Goal: Task Accomplishment & Management: Use online tool/utility

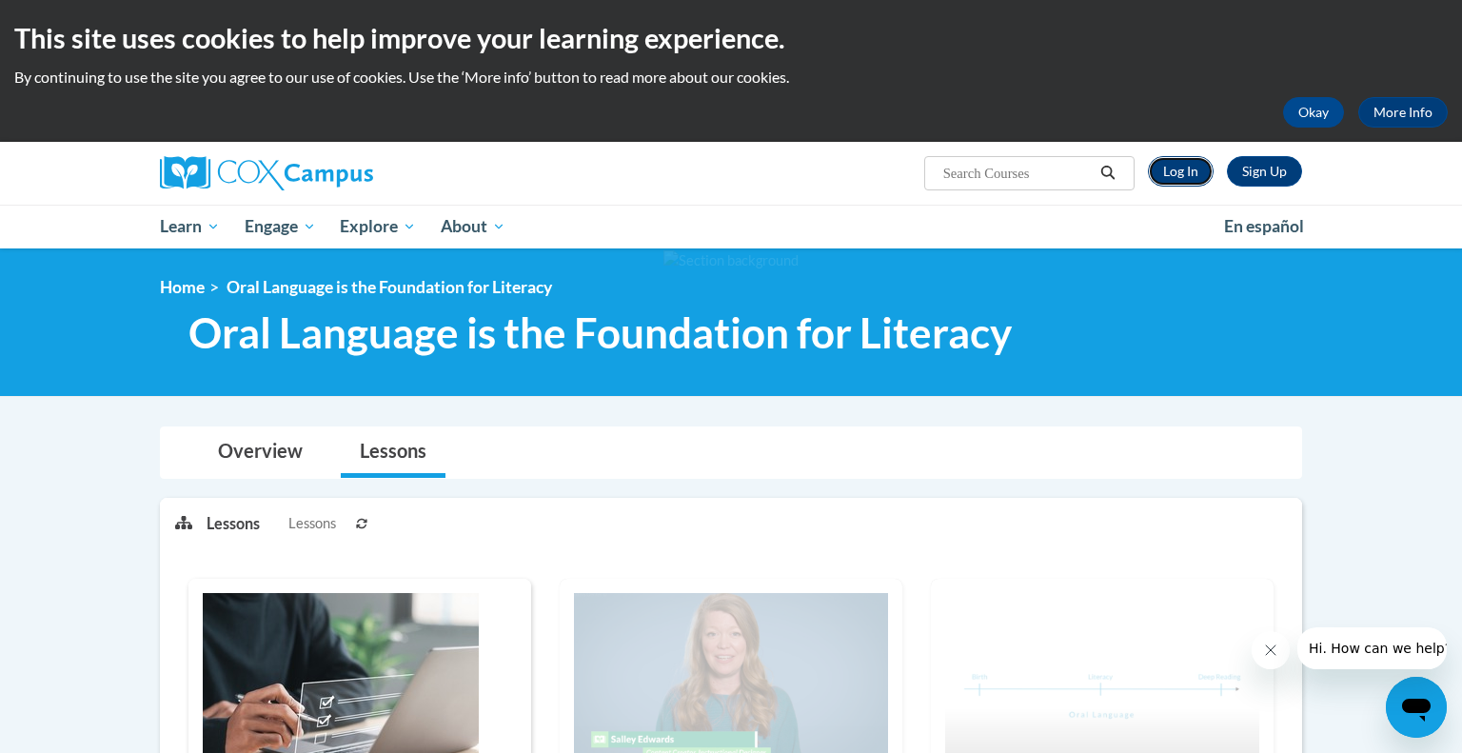
click at [1169, 177] on link "Log In" at bounding box center [1181, 171] width 66 height 30
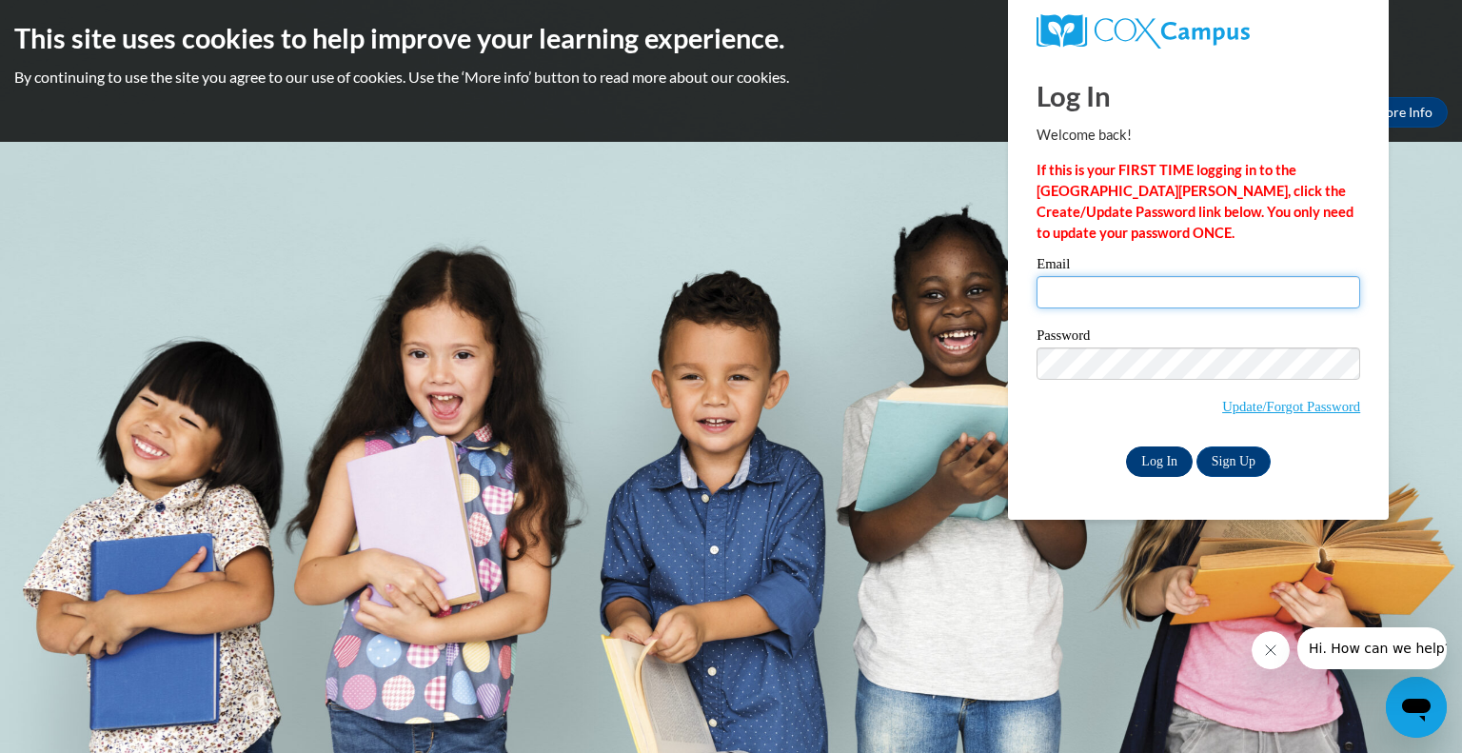
type input "hwedin@kewaskumschools.org"
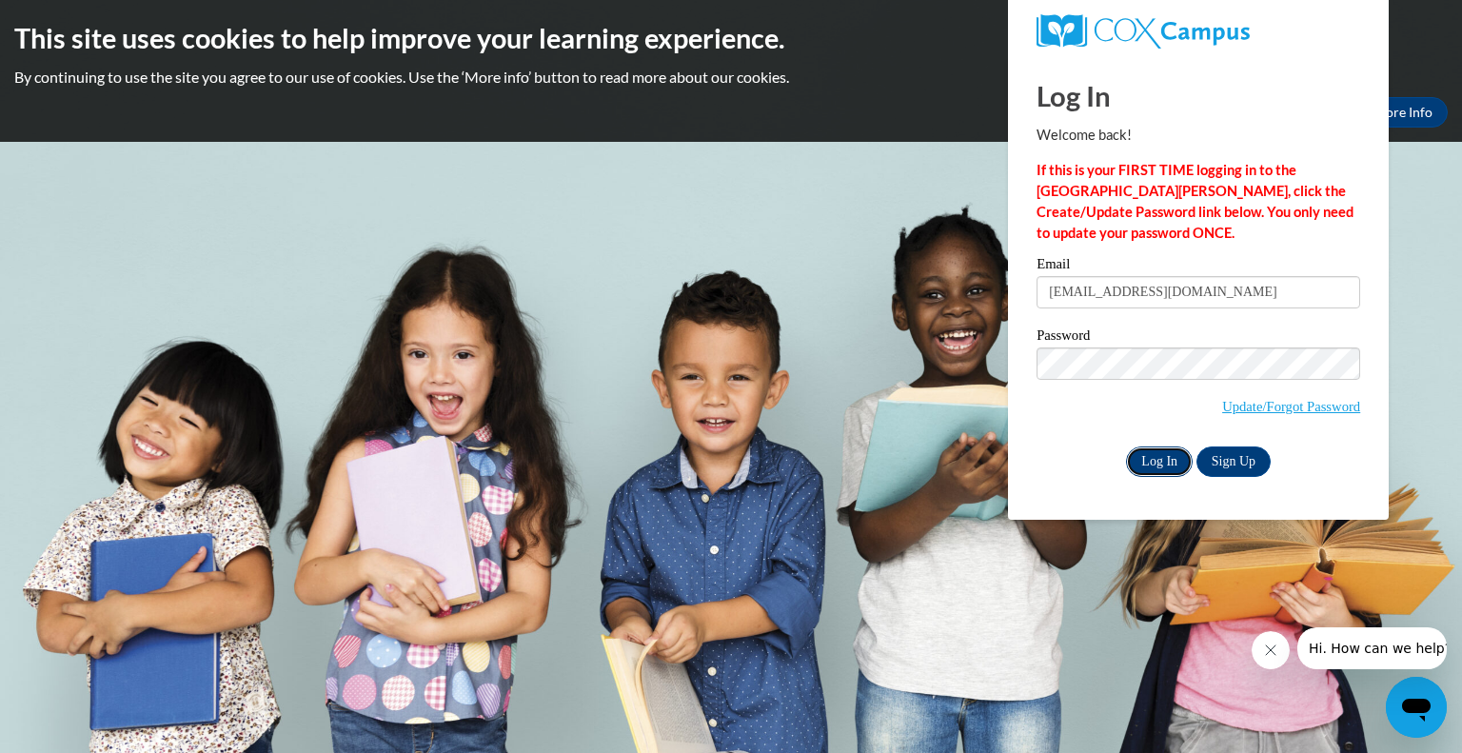
click at [1167, 464] on input "Log In" at bounding box center [1159, 461] width 67 height 30
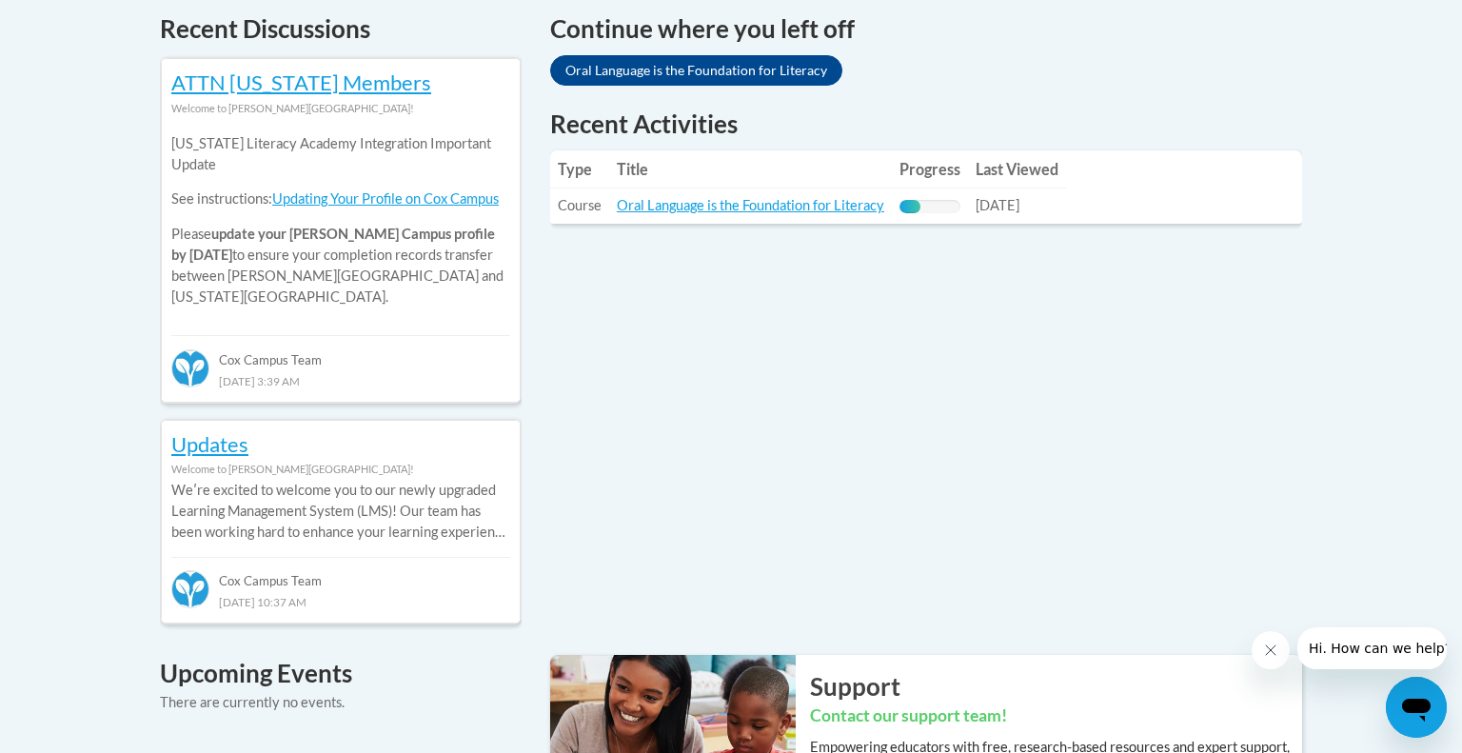
scroll to position [829, 0]
click at [683, 71] on link "Oral Language is the Foundation for Literacy" at bounding box center [696, 69] width 292 height 30
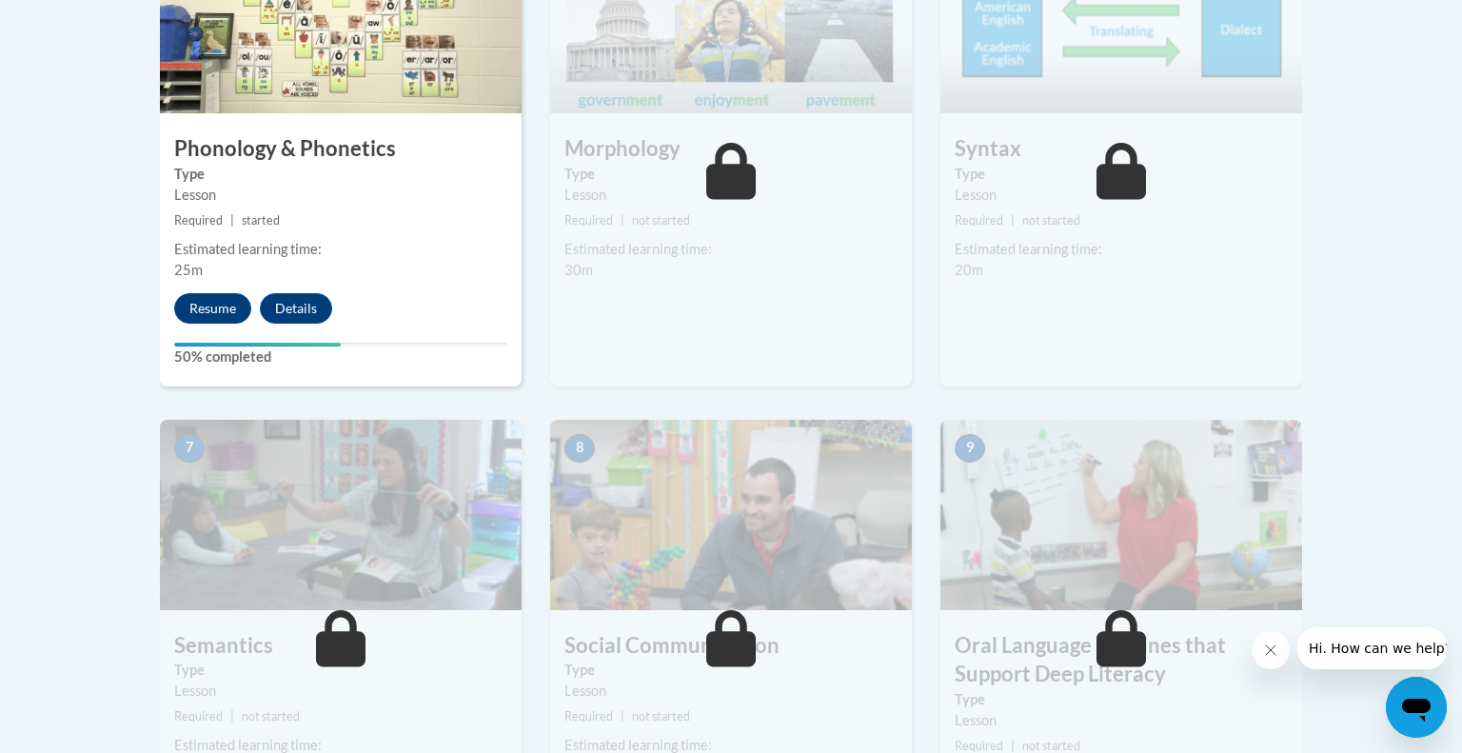
scroll to position [1264, 0]
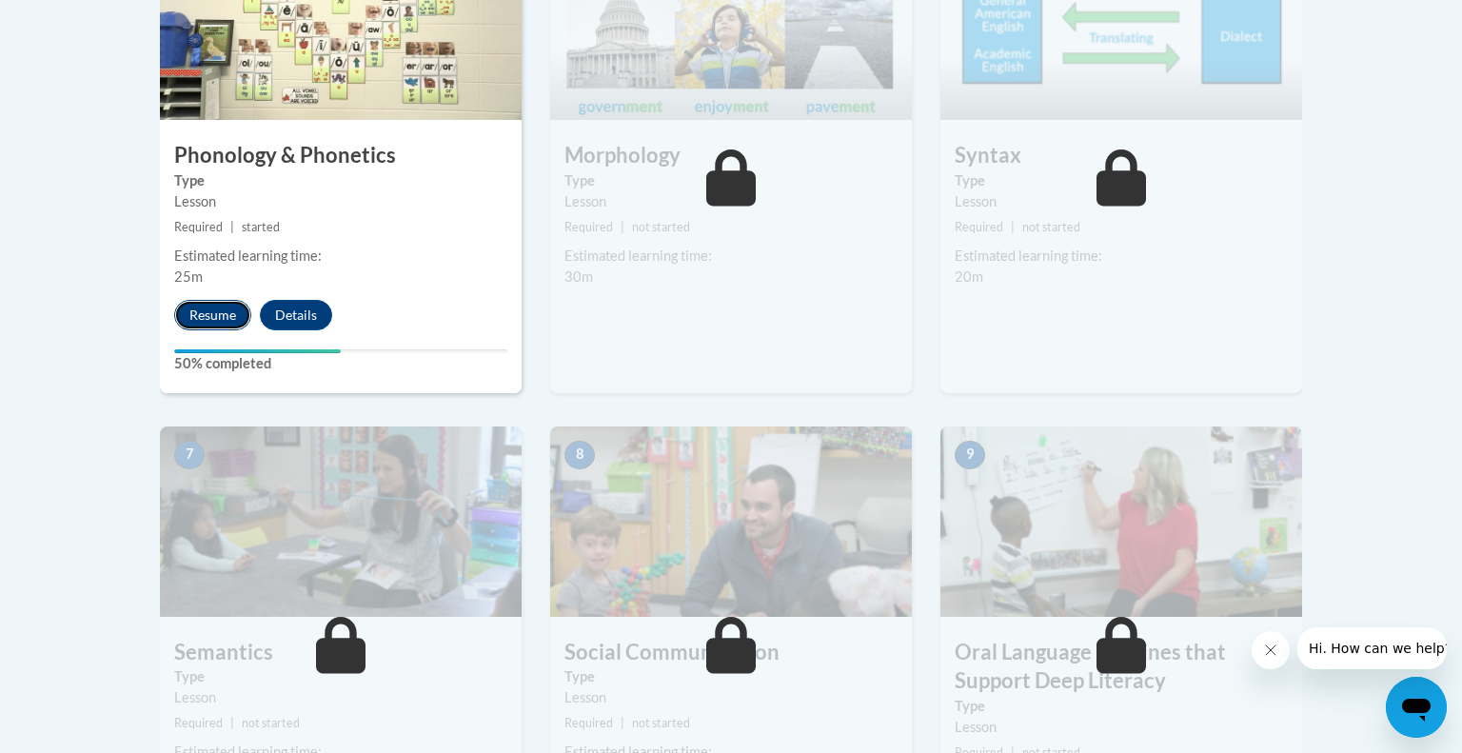
click at [210, 312] on button "Resume" at bounding box center [212, 315] width 77 height 30
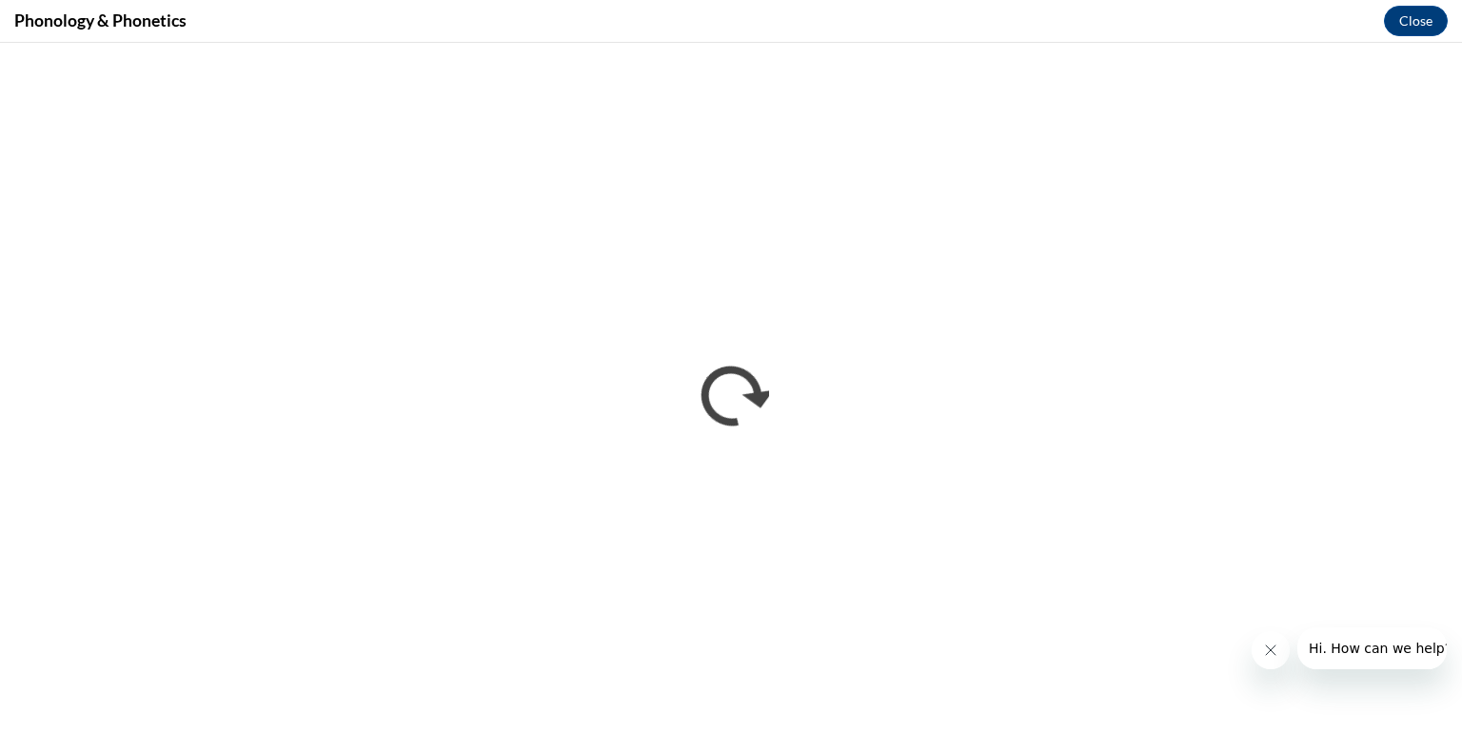
scroll to position [0, 0]
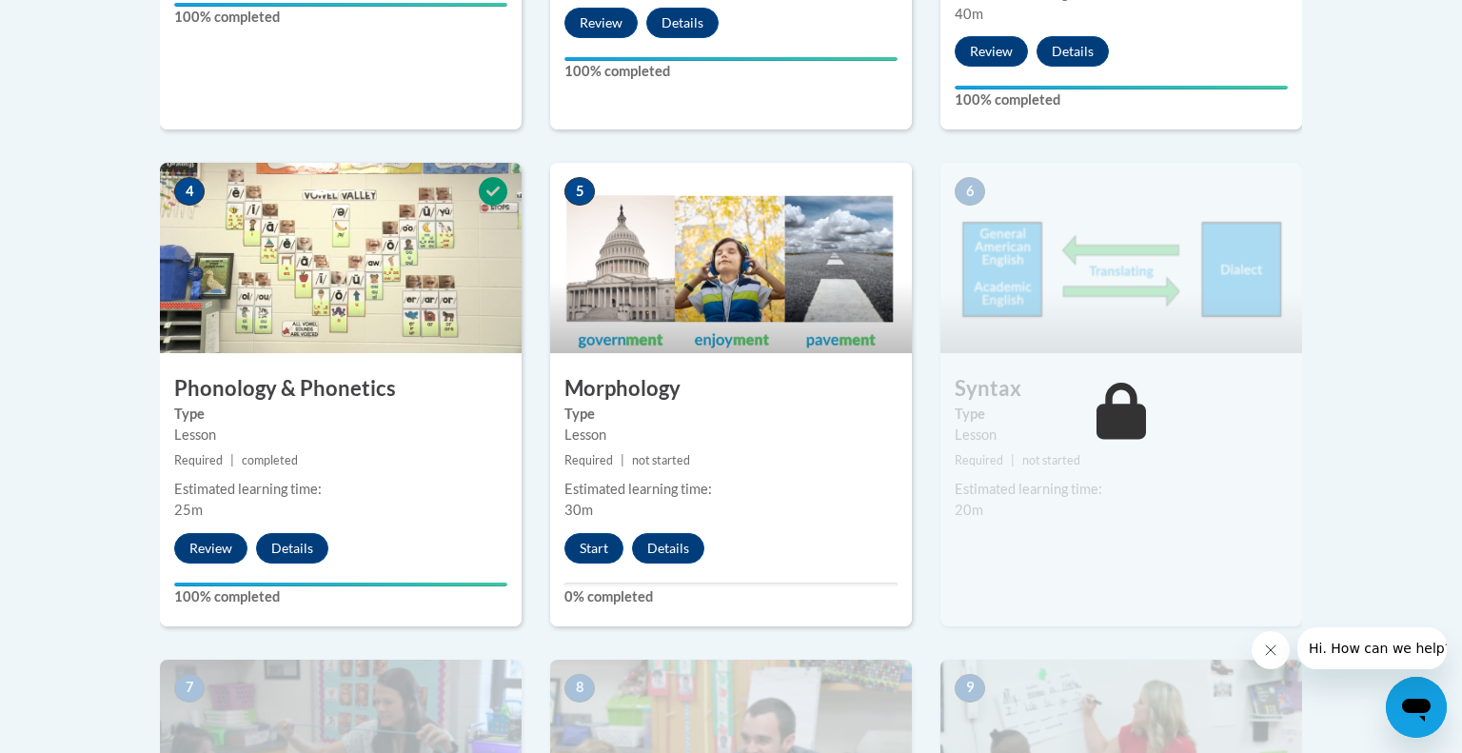
scroll to position [1029, 0]
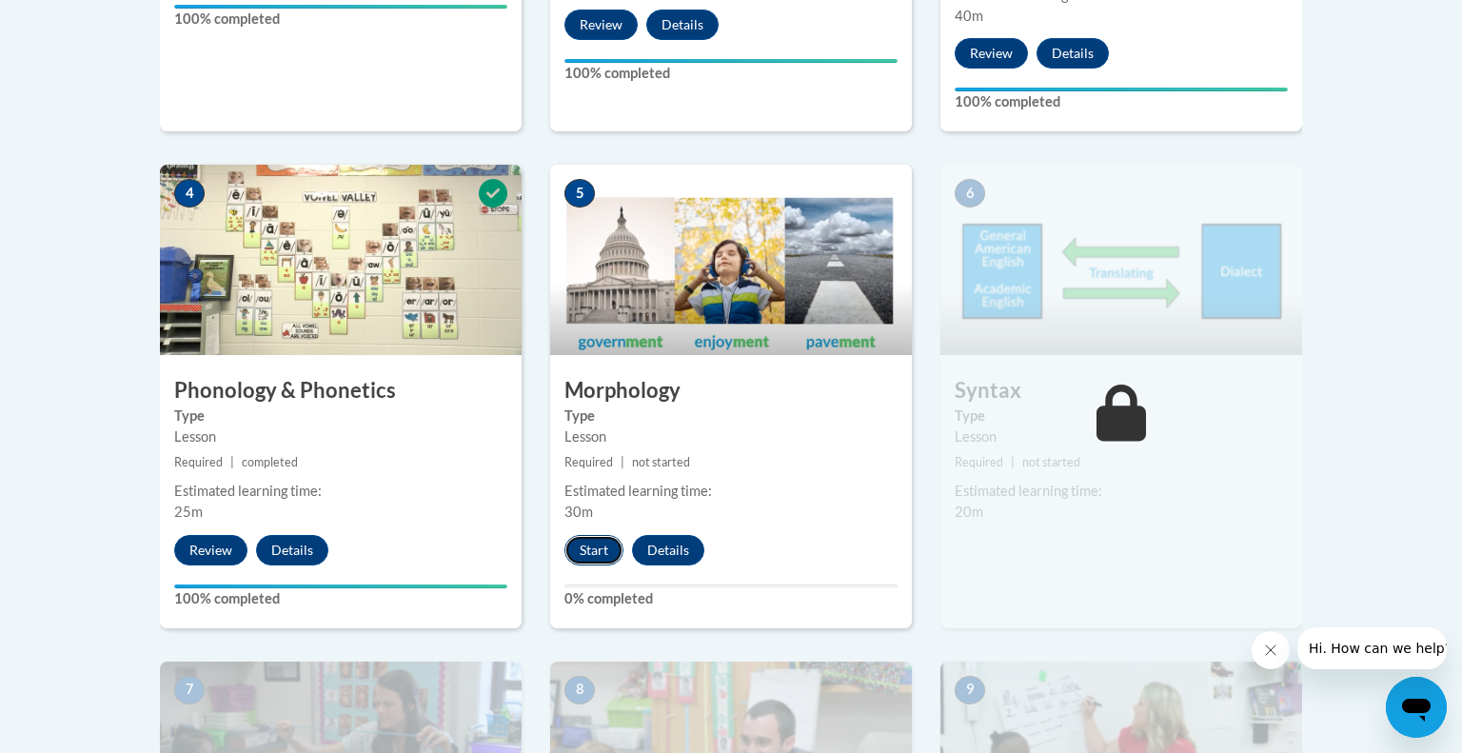
click at [592, 558] on button "Start" at bounding box center [593, 550] width 59 height 30
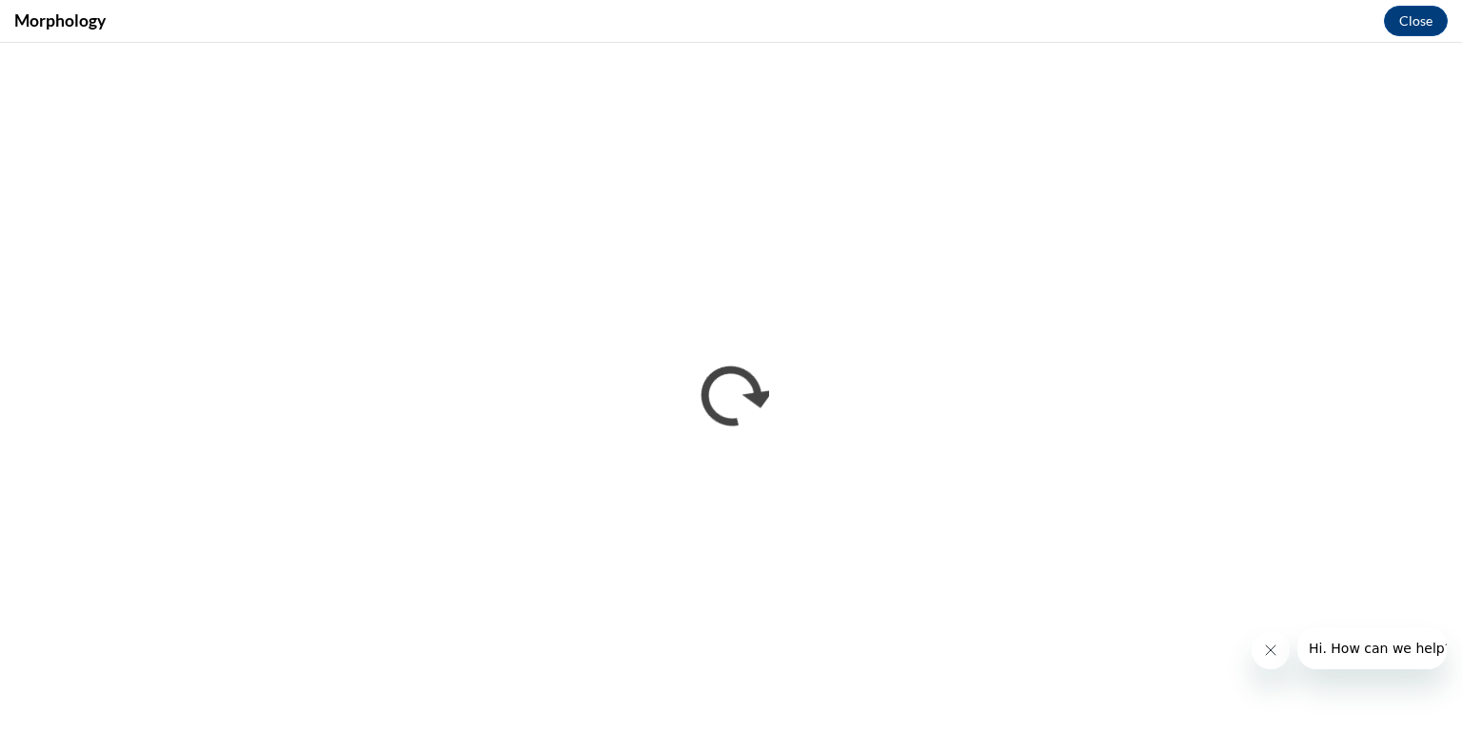
scroll to position [0, 0]
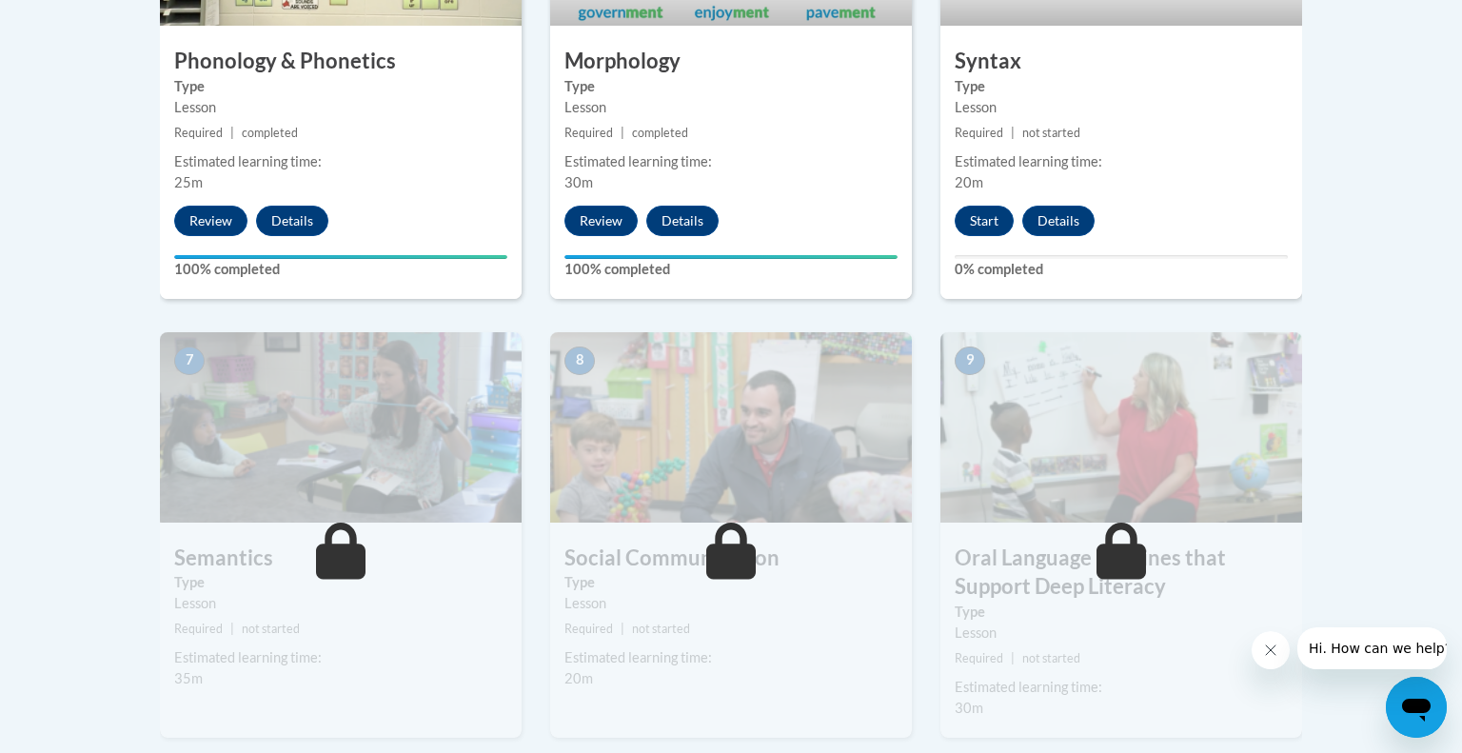
scroll to position [1357, 0]
click at [980, 238] on div "6 Syntax Type Lesson Required | not started Estimated learning time: 20m Start …" at bounding box center [1121, 67] width 362 height 462
click at [977, 221] on button "Start" at bounding box center [983, 221] width 59 height 30
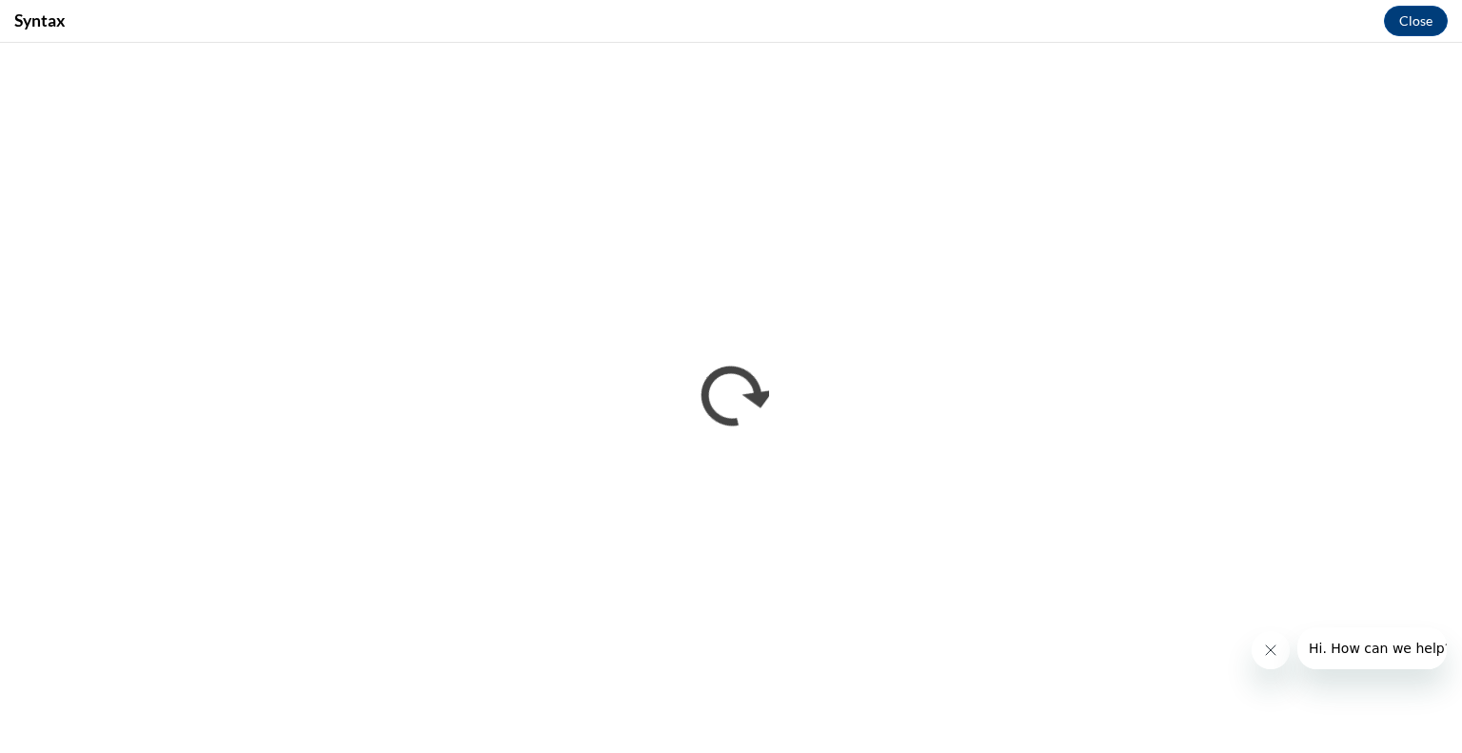
scroll to position [0, 0]
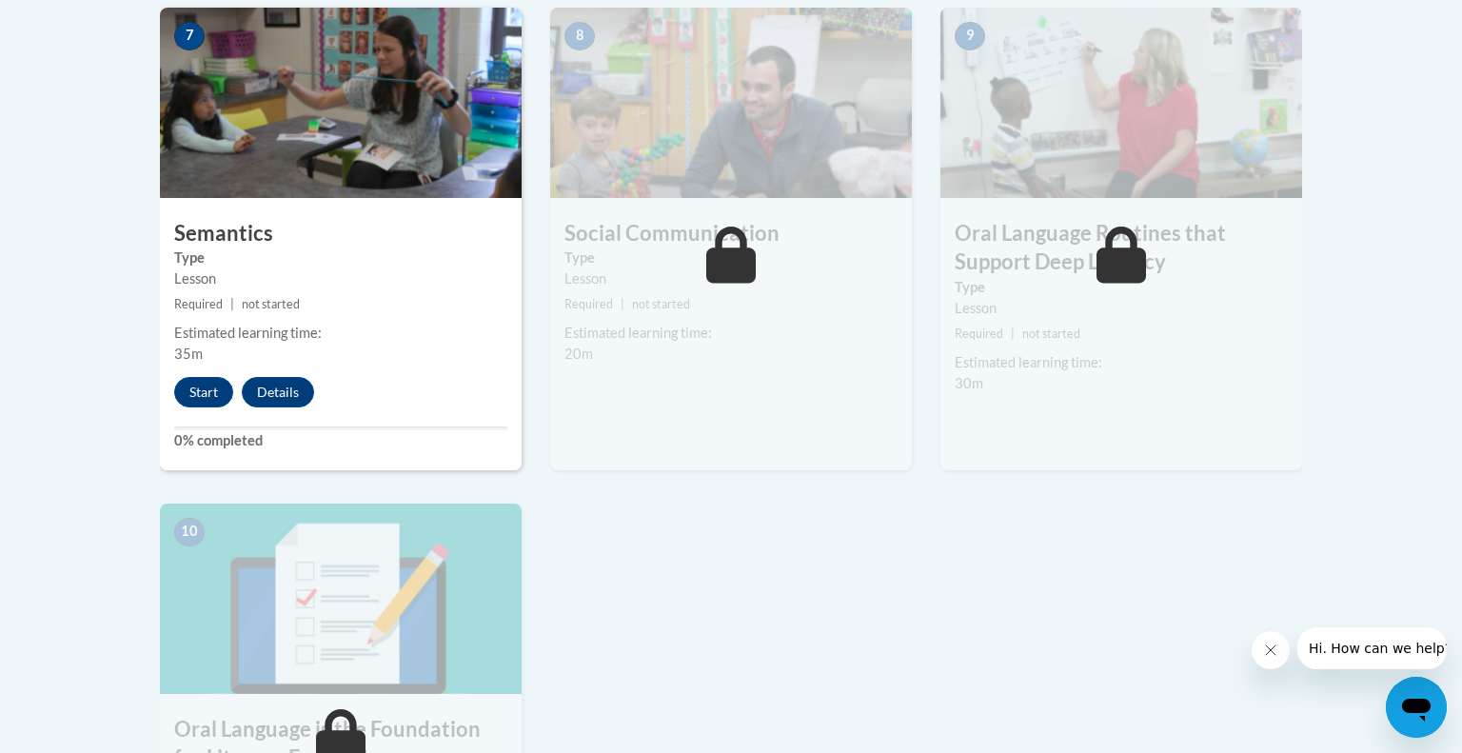
scroll to position [1682, 0]
click at [193, 388] on button "Start" at bounding box center [203, 392] width 59 height 30
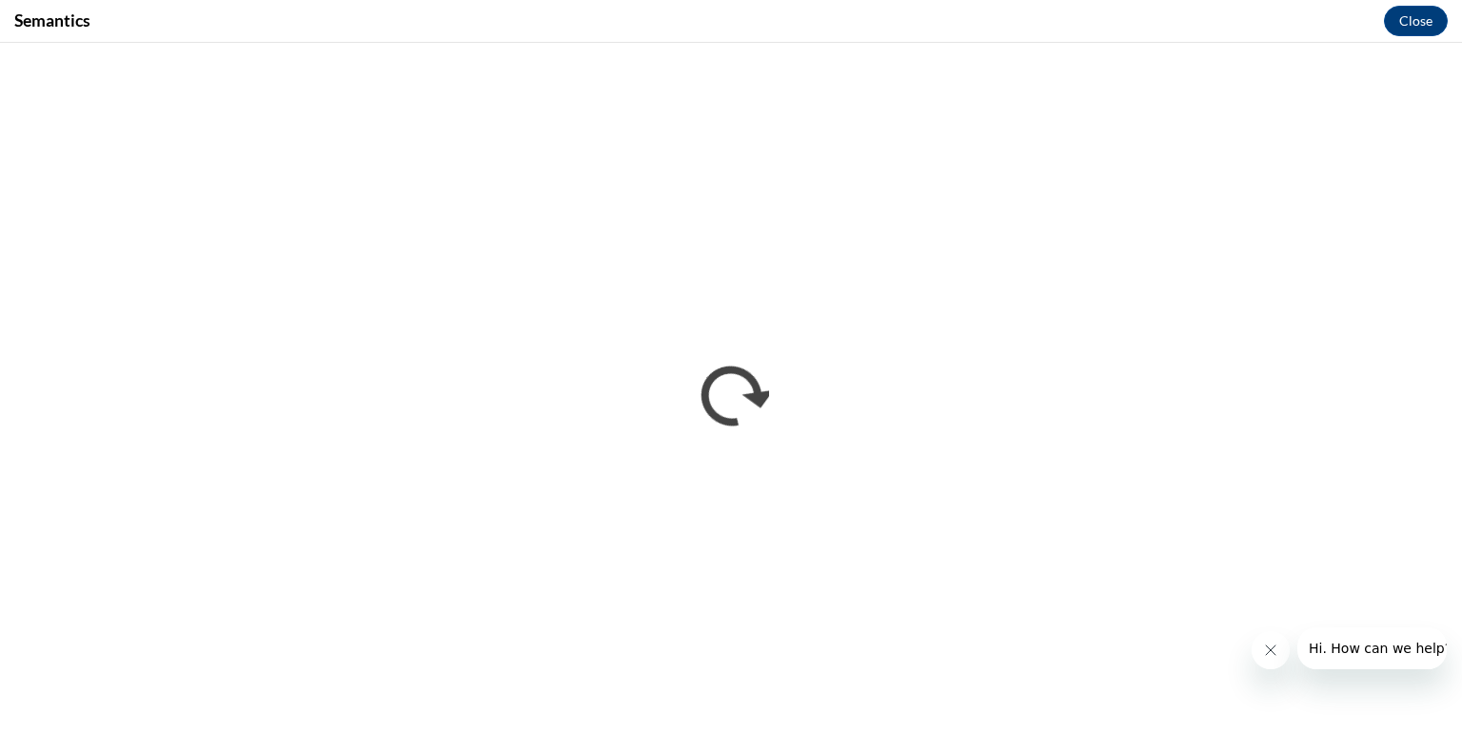
scroll to position [0, 0]
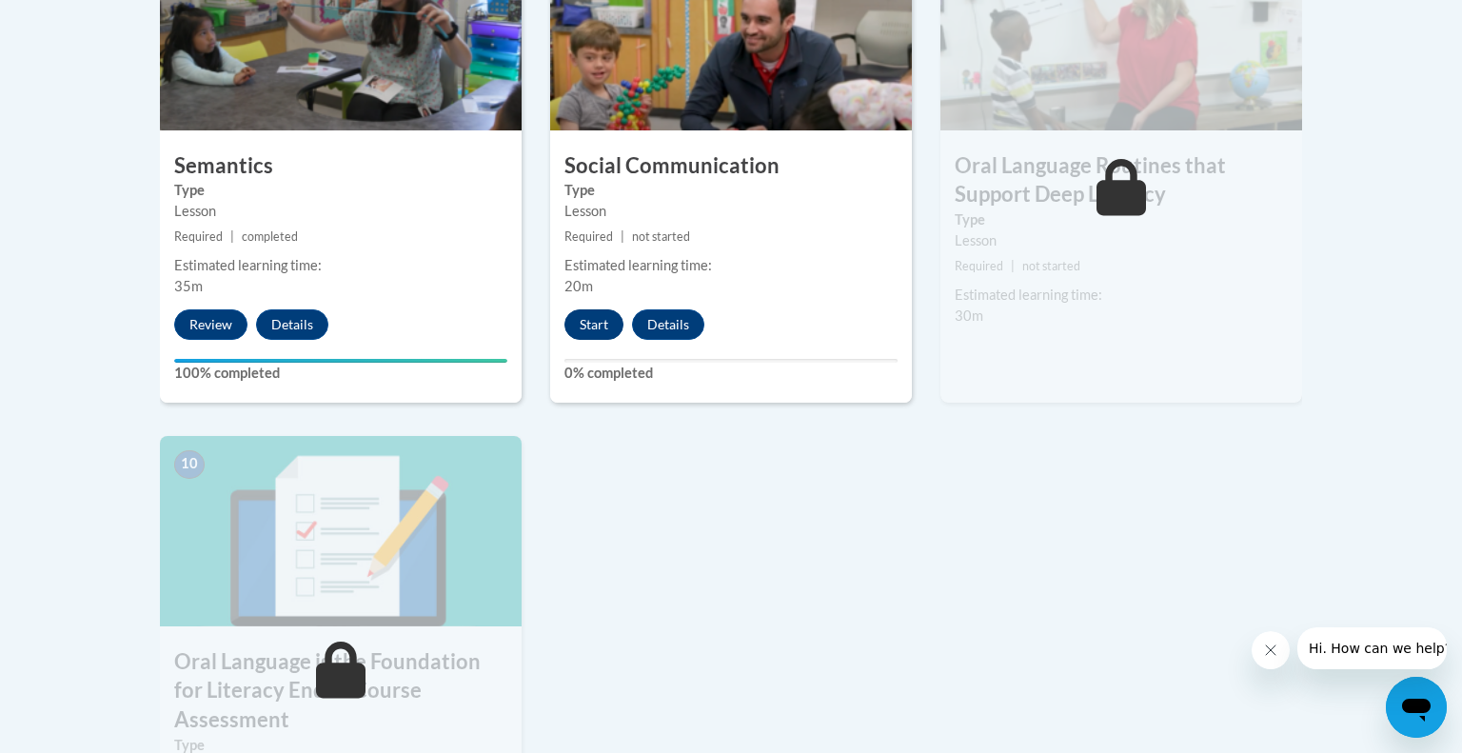
scroll to position [1749, 0]
click at [592, 336] on button "Start" at bounding box center [593, 325] width 59 height 30
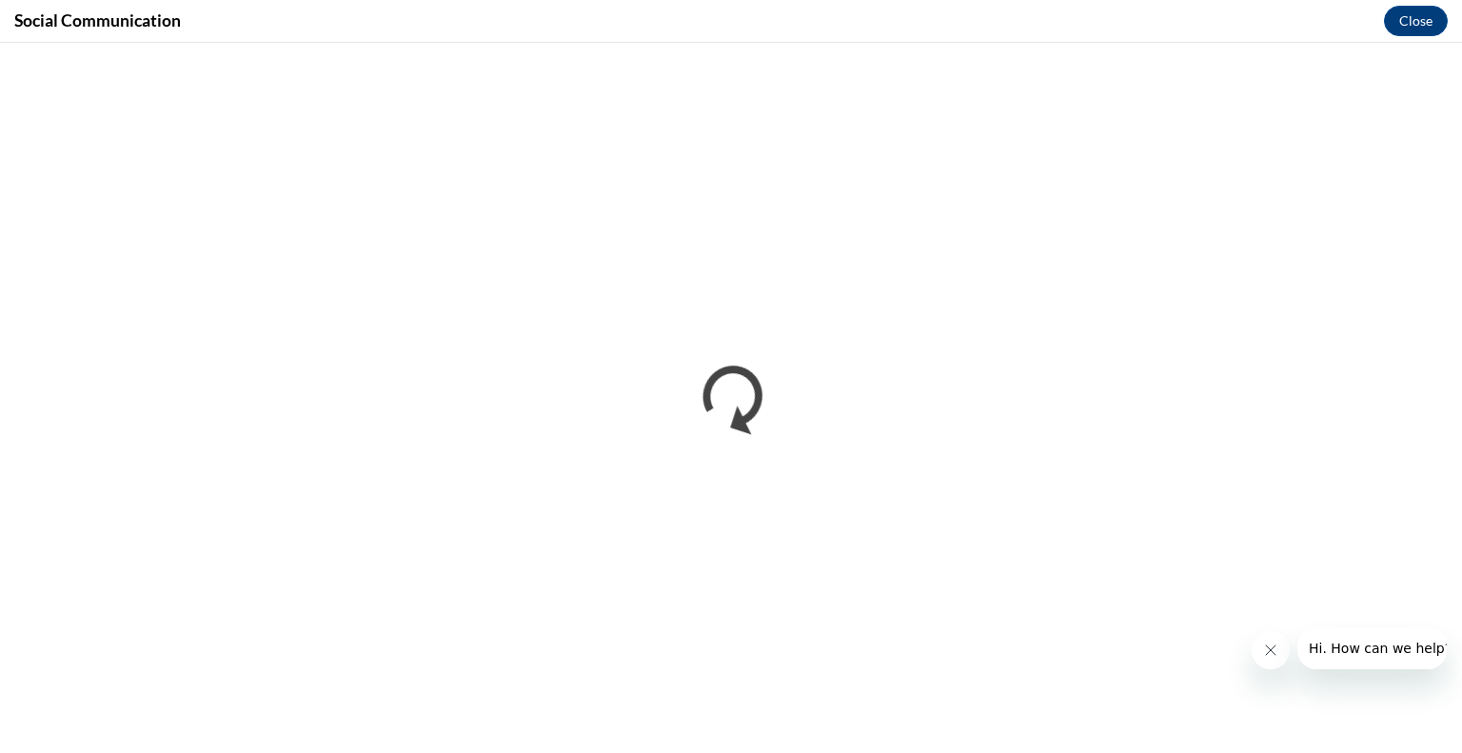
scroll to position [0, 0]
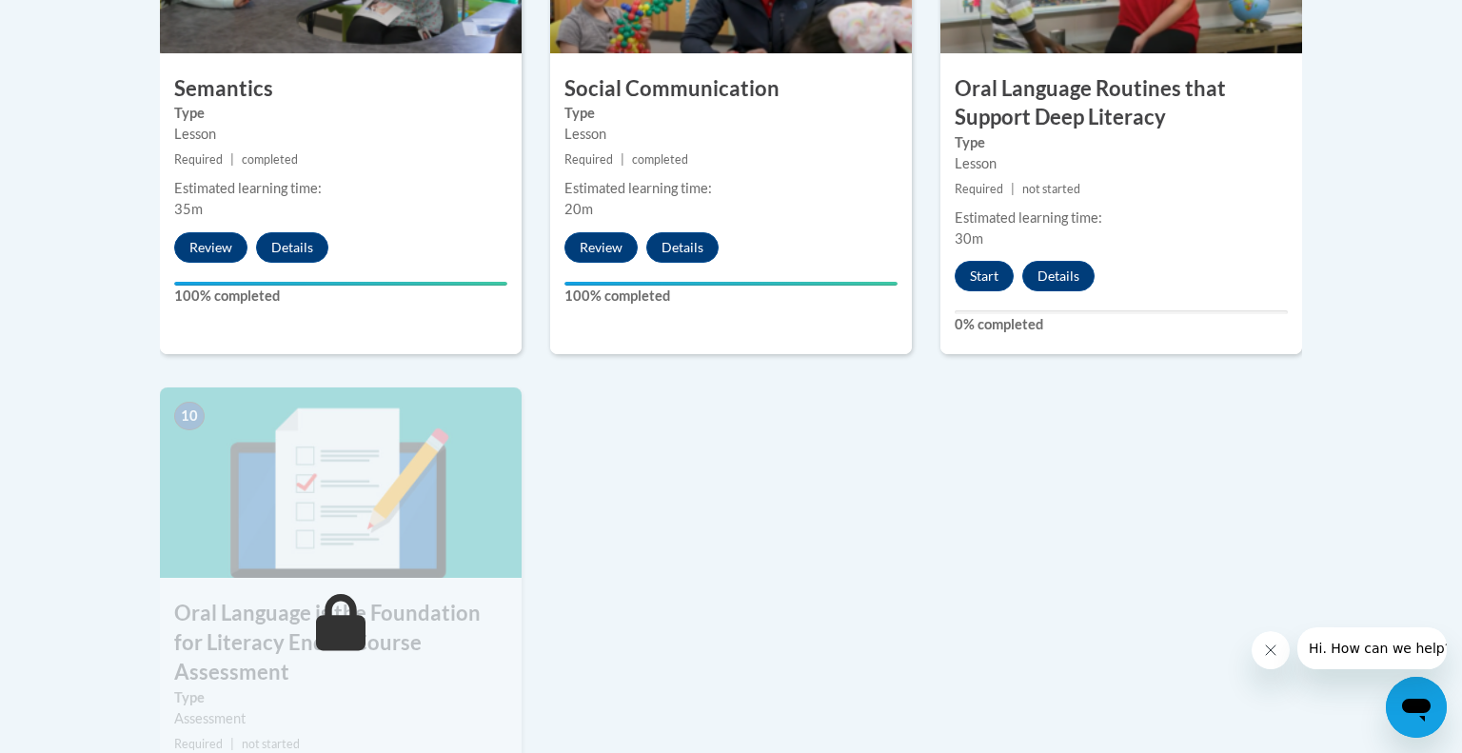
scroll to position [1829, 0]
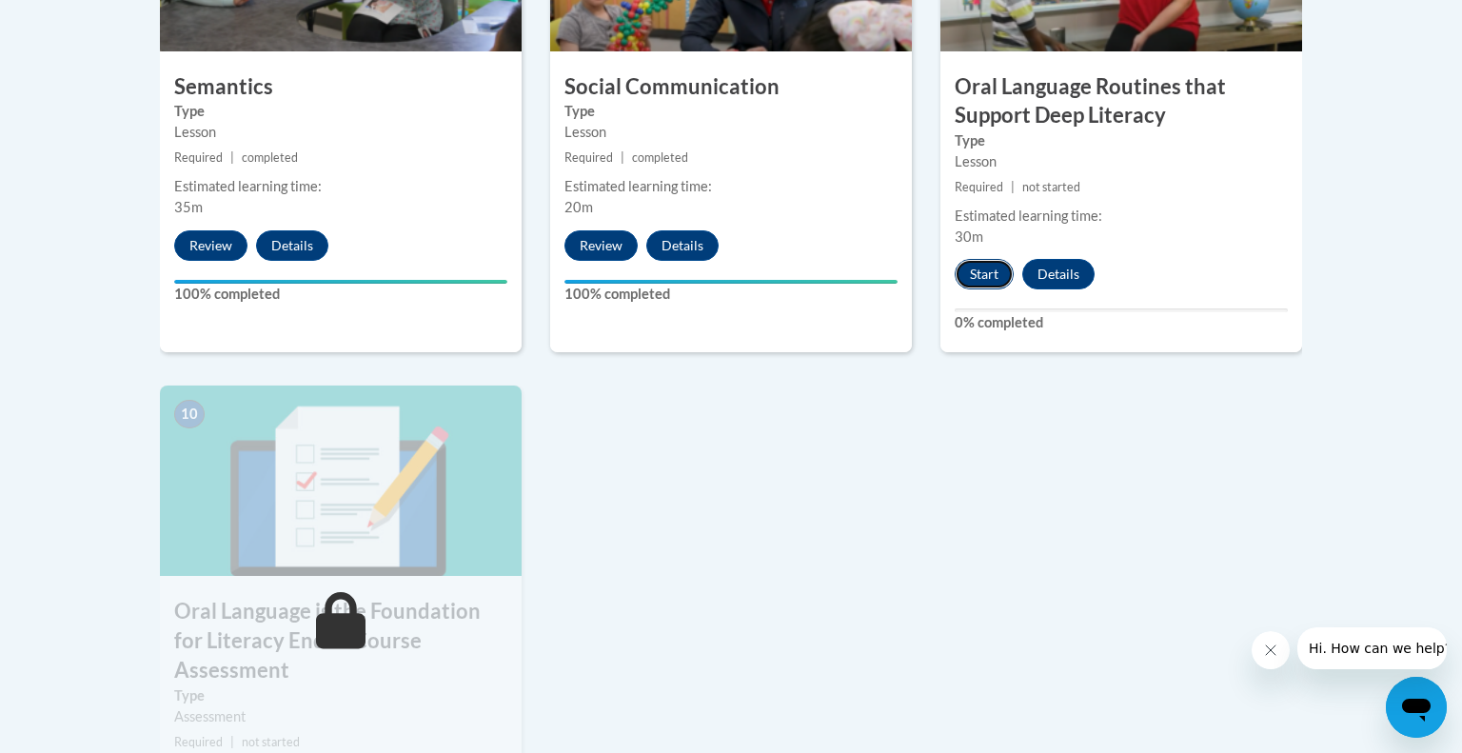
click at [984, 278] on button "Start" at bounding box center [983, 274] width 59 height 30
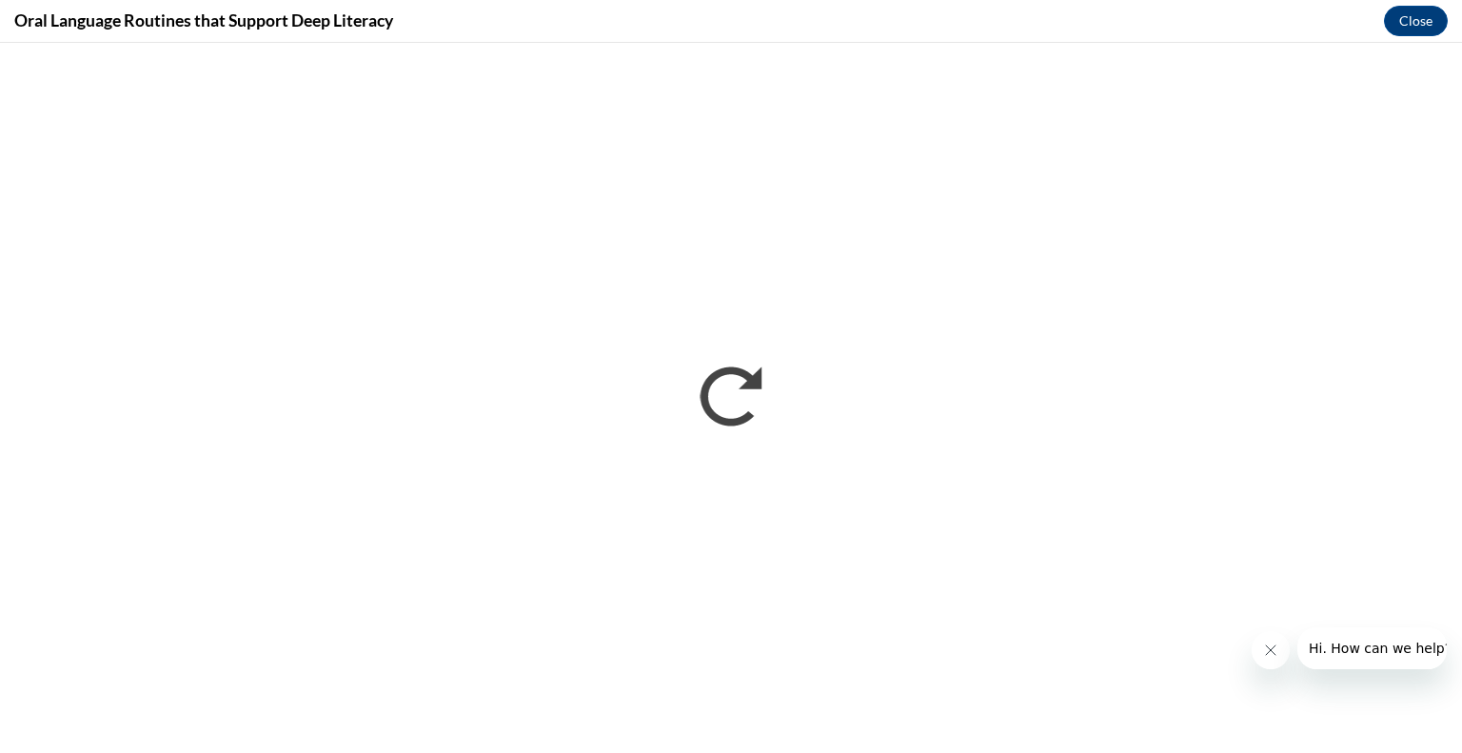
scroll to position [0, 0]
